Goal: Check status

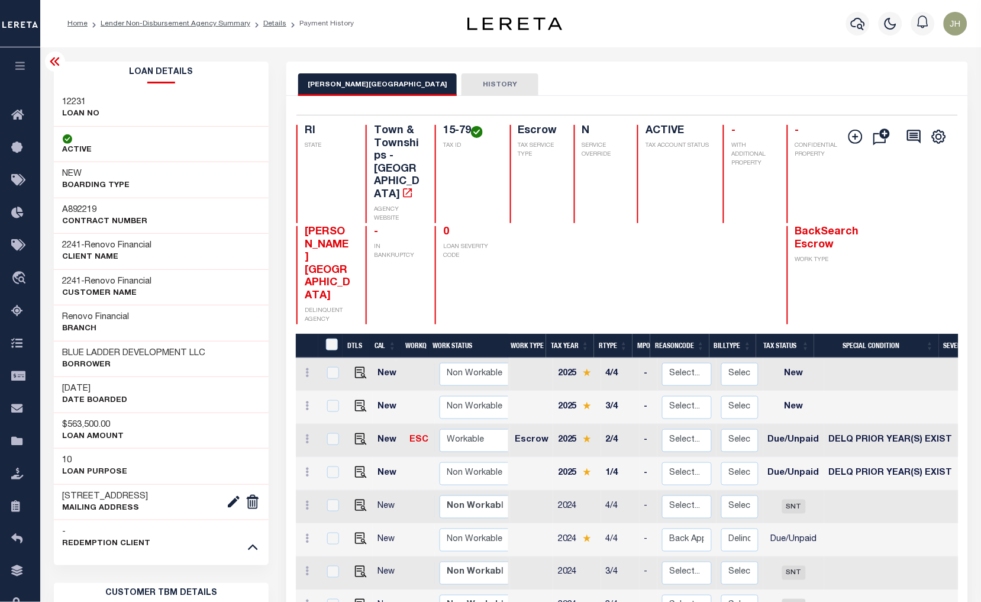
click at [172, 28] on li "Lender Non-Disbursement Agency Summary" at bounding box center [169, 23] width 163 height 11
click at [116, 24] on link "Lender Non-Disbursement Agency Summary" at bounding box center [176, 23] width 150 height 7
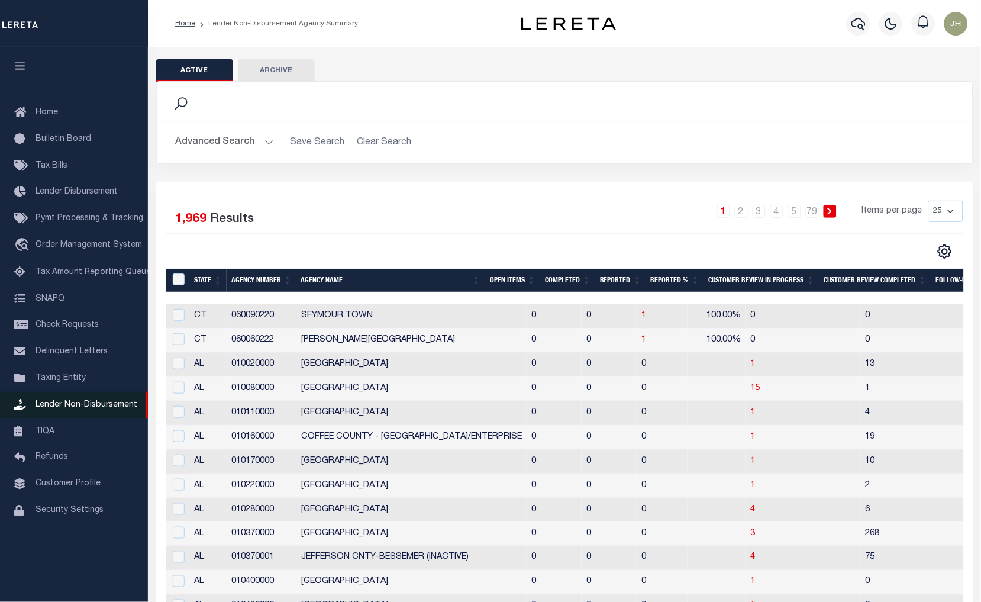
click at [80, 404] on span "Lender Non-Disbursement" at bounding box center [86, 405] width 102 height 8
click at [499, 279] on th "Open Items" at bounding box center [512, 281] width 55 height 24
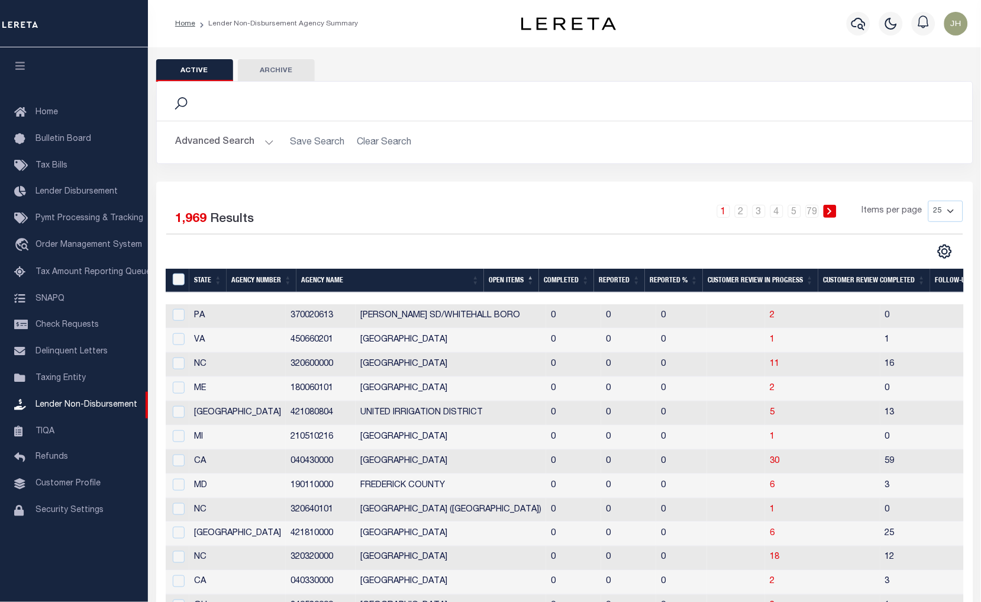
click at [505, 280] on th "Open Items" at bounding box center [511, 281] width 55 height 24
